Goal: Find specific page/section: Locate a particular part of the current website

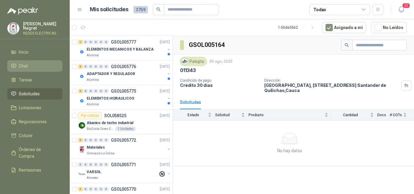
click at [34, 63] on li "Chat" at bounding box center [35, 66] width 48 height 7
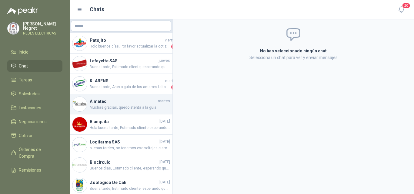
click at [124, 103] on h4 "Almatec" at bounding box center [123, 101] width 67 height 7
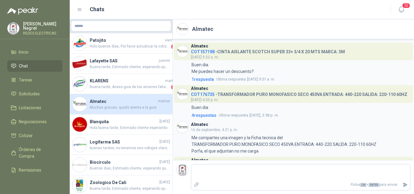
scroll to position [370, 0]
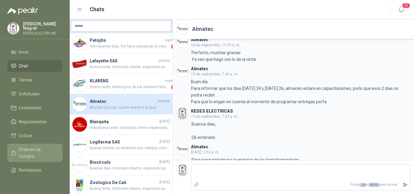
click at [27, 149] on span "Órdenes de Compra" at bounding box center [38, 152] width 38 height 13
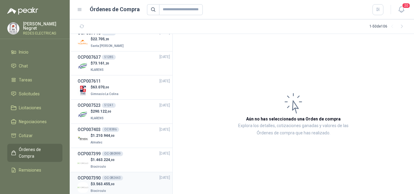
scroll to position [61, 0]
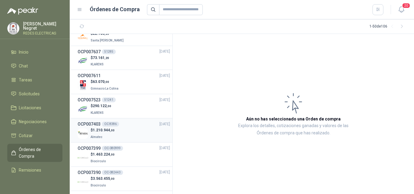
click at [122, 128] on div "$ 1.210.944 ,00 Almatec" at bounding box center [124, 134] width 92 height 12
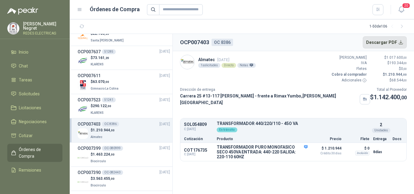
click at [377, 44] on button "Descargar PDF" at bounding box center [385, 42] width 44 height 12
